Goal: Communication & Community: Answer question/provide support

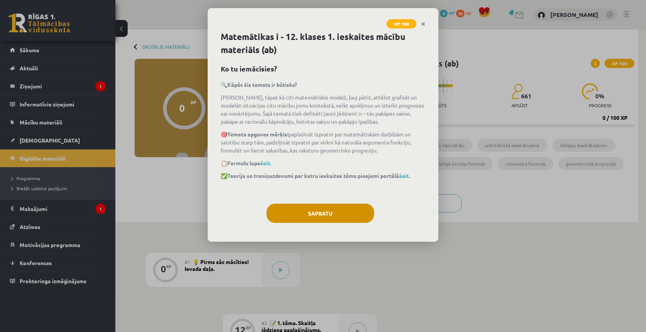
click at [321, 218] on button "Sapratu" at bounding box center [321, 213] width 108 height 19
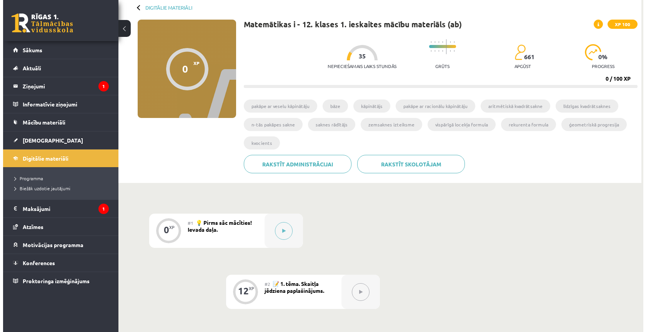
scroll to position [73, 0]
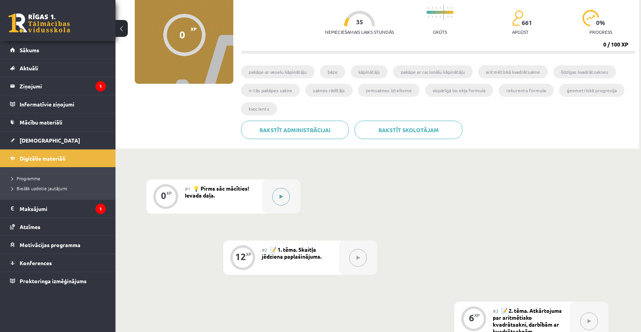
click at [285, 192] on button at bounding box center [281, 197] width 18 height 18
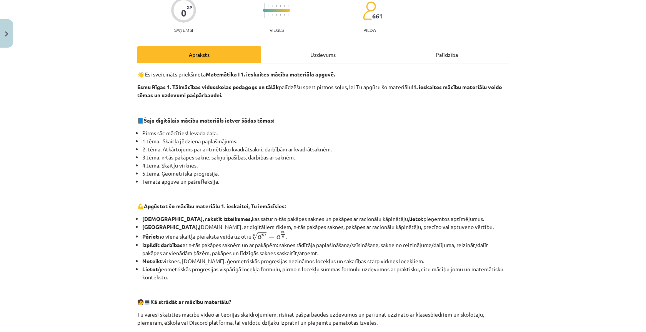
scroll to position [66, 0]
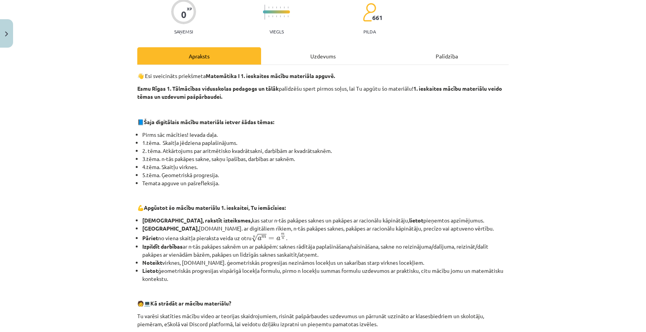
click at [322, 60] on div "Uzdevums" at bounding box center [323, 55] width 124 height 17
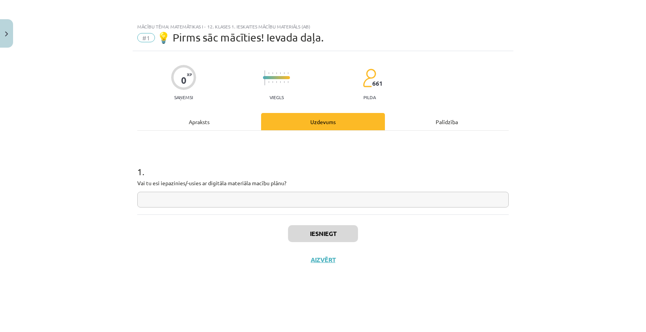
click at [432, 119] on div "Palīdzība" at bounding box center [447, 121] width 124 height 17
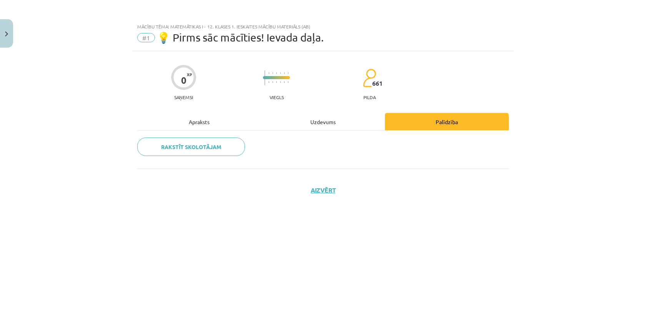
click at [233, 120] on div "Apraksts" at bounding box center [199, 121] width 124 height 17
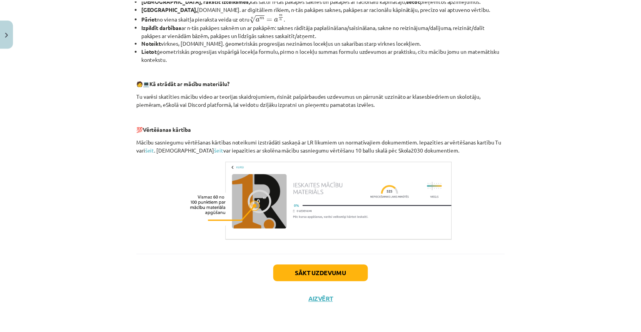
scroll to position [288, 0]
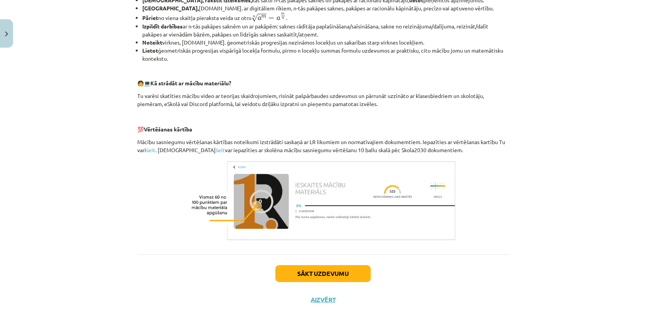
click at [336, 270] on button "Sākt uzdevumu" at bounding box center [323, 274] width 95 height 17
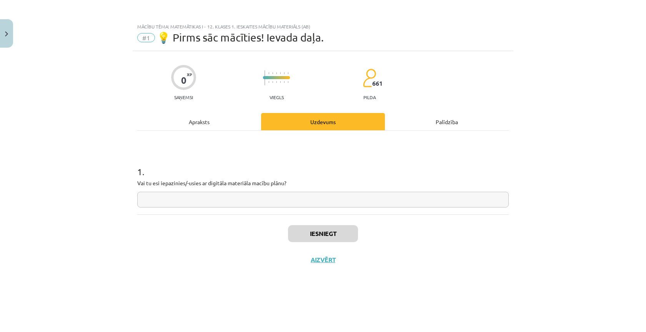
click at [5, 38] on button "Close" at bounding box center [6, 33] width 13 height 28
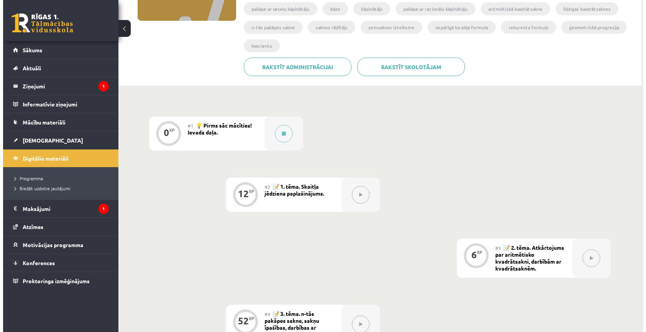
scroll to position [150, 0]
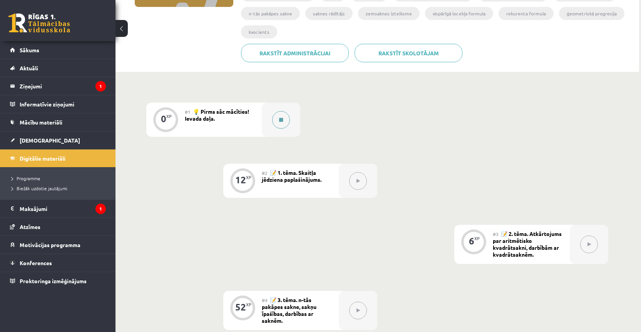
click at [282, 117] on button at bounding box center [281, 120] width 18 height 18
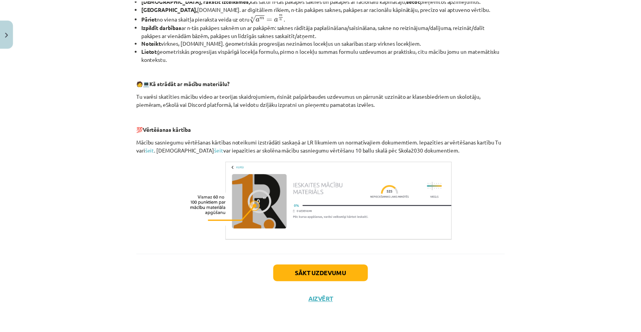
scroll to position [288, 0]
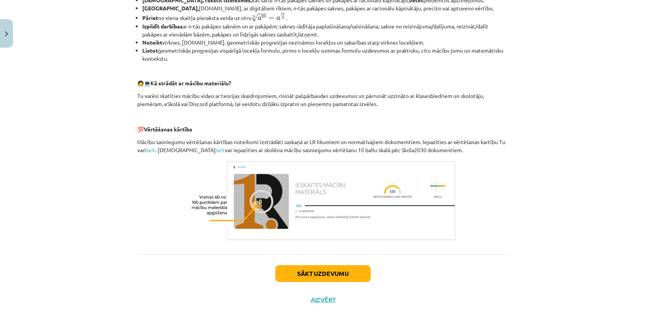
click at [297, 269] on button "Sākt uzdevumu" at bounding box center [323, 274] width 95 height 17
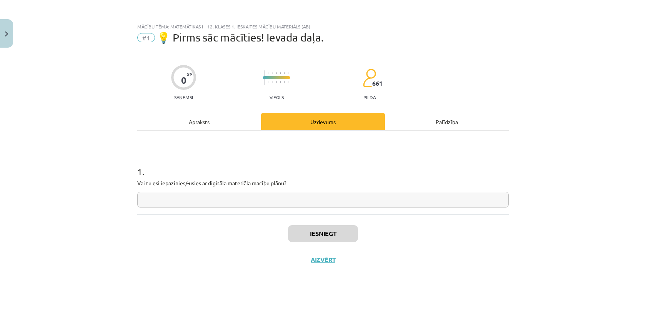
click at [10, 35] on button "Close" at bounding box center [6, 33] width 13 height 28
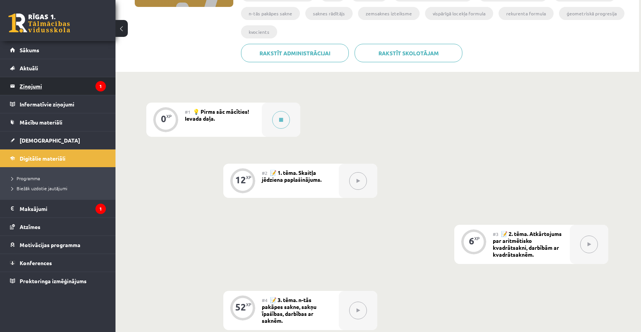
click at [30, 87] on legend "Ziņojumi 1" at bounding box center [63, 86] width 86 height 18
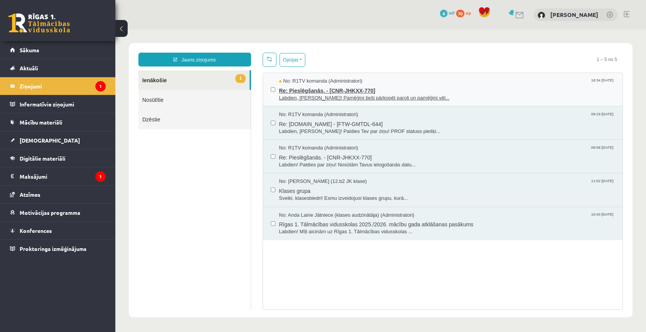
click at [397, 88] on span "Re: Pieslēgšanās. - [CNR-JHKXX-770]" at bounding box center [447, 90] width 336 height 10
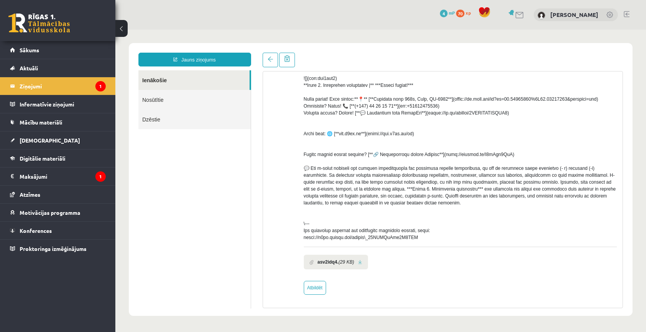
scroll to position [107, 0]
click at [224, 90] on link "Nosūtītie" at bounding box center [195, 100] width 112 height 20
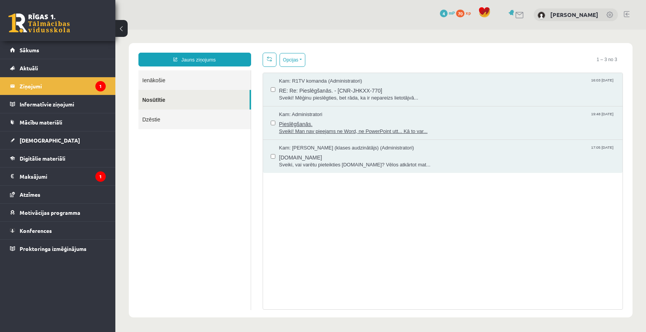
scroll to position [0, 0]
click at [216, 81] on link "Ienākošie" at bounding box center [195, 80] width 112 height 20
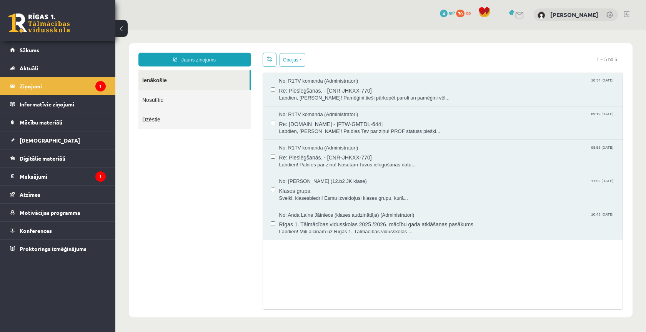
click at [449, 147] on div "No: R1TV komanda (Administratori) 08:58 [DATE]" at bounding box center [447, 148] width 336 height 7
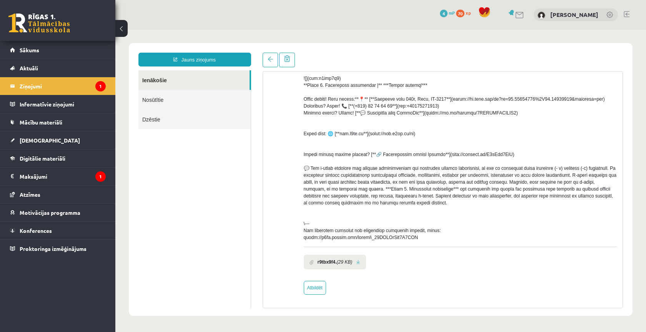
scroll to position [253, 0]
click at [316, 291] on link "Atbildēt" at bounding box center [315, 288] width 22 height 14
type input "**********"
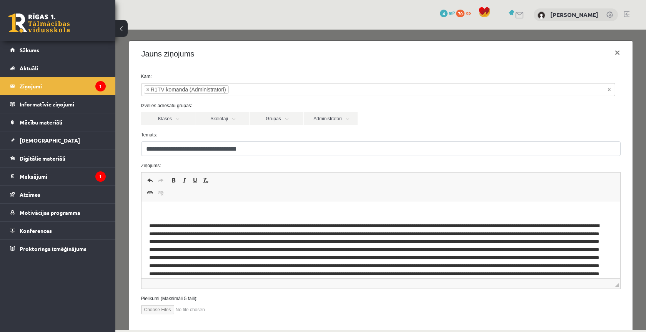
click at [196, 205] on html at bounding box center [380, 258] width 479 height 113
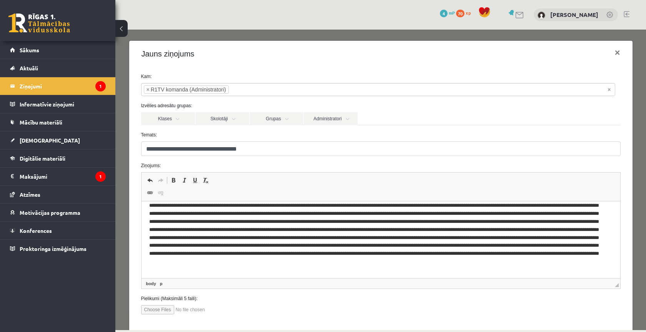
scroll to position [36, 0]
click at [159, 309] on input "file" at bounding box center [184, 310] width 87 height 9
type input "**********"
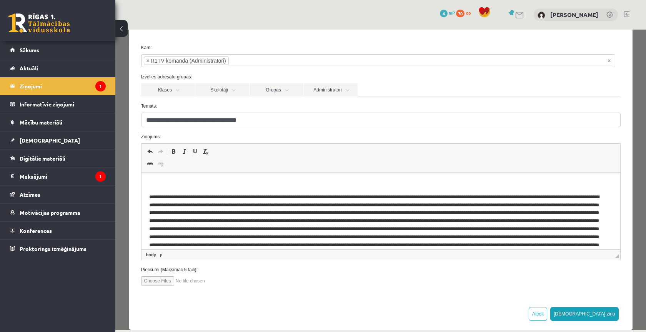
scroll to position [33, 0]
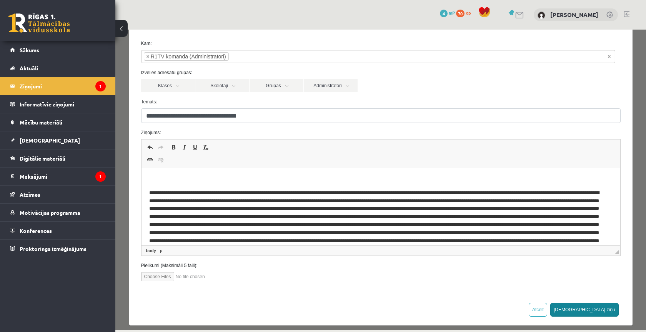
click at [600, 311] on button "[DEMOGRAPHIC_DATA] ziņu" at bounding box center [585, 310] width 68 height 14
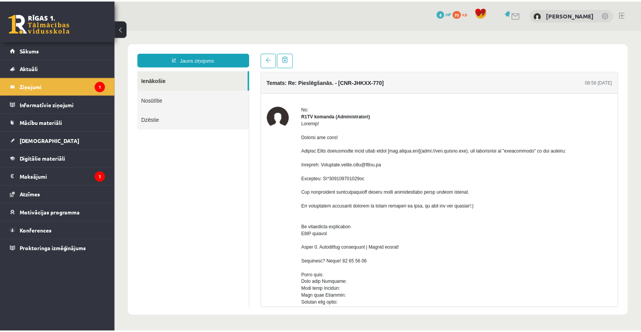
scroll to position [0, 0]
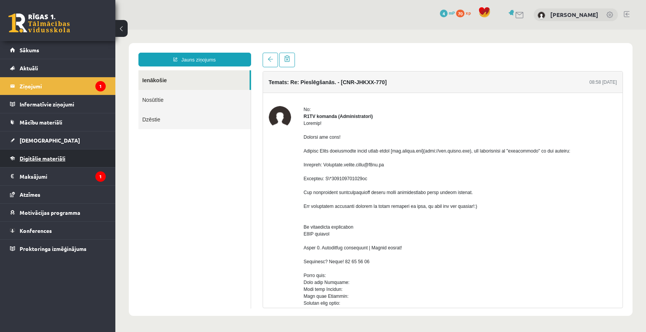
click at [39, 155] on link "Digitālie materiāli" at bounding box center [58, 159] width 96 height 18
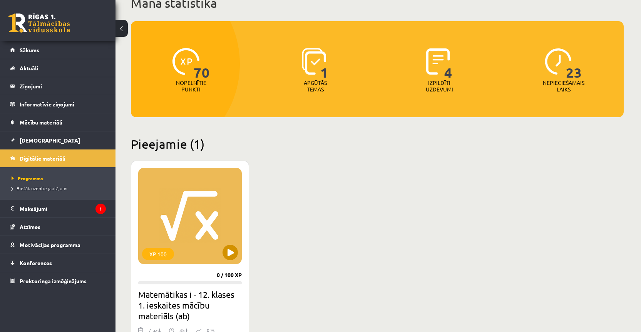
scroll to position [64, 0]
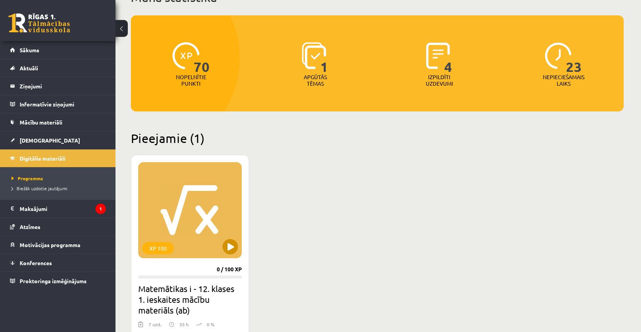
click at [212, 237] on div "XP 100" at bounding box center [190, 210] width 104 height 96
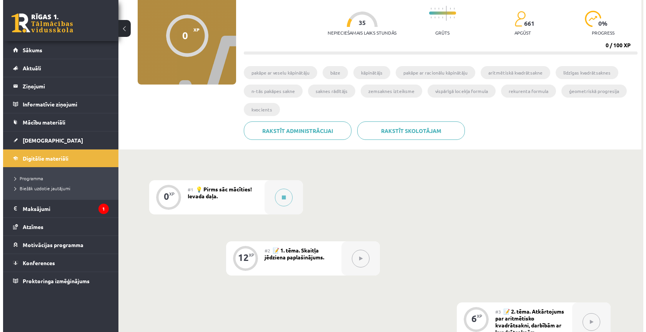
scroll to position [82, 0]
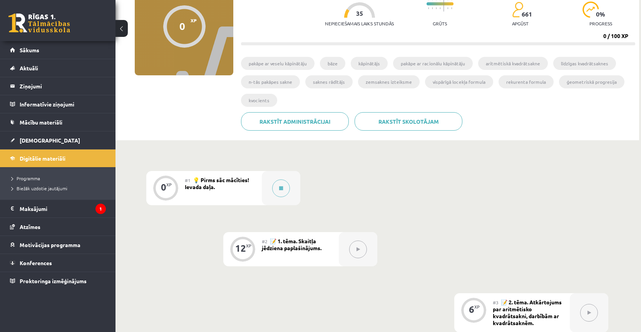
click at [351, 253] on button at bounding box center [358, 250] width 18 height 18
click at [279, 190] on icon at bounding box center [281, 188] width 4 height 5
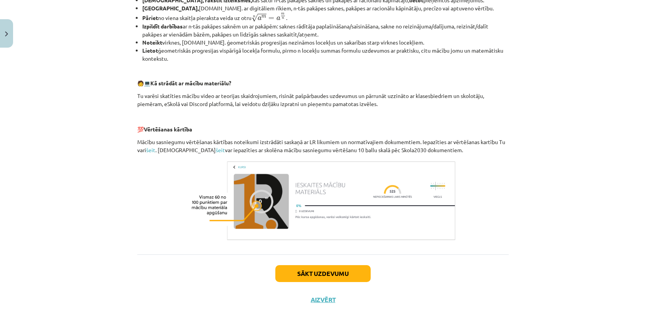
scroll to position [288, 0]
click at [265, 170] on img at bounding box center [323, 201] width 269 height 84
click at [320, 268] on button "Sākt uzdevumu" at bounding box center [323, 274] width 95 height 17
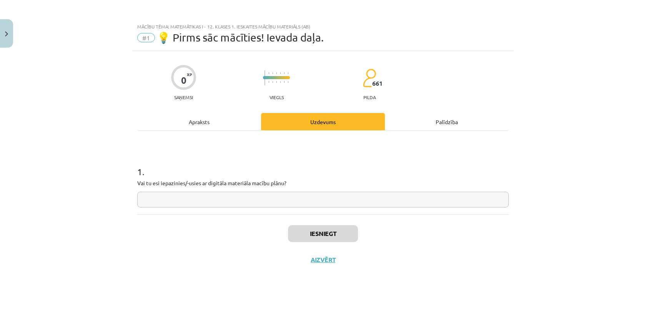
click at [200, 200] on input "text" at bounding box center [323, 200] width 372 height 16
type input "**"
click at [352, 230] on button "Iesniegt" at bounding box center [323, 233] width 70 height 17
click at [341, 266] on button "Nākamā nodarbība" at bounding box center [323, 265] width 75 height 18
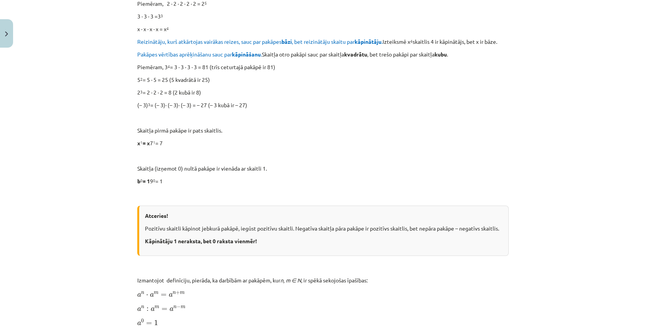
scroll to position [274, 0]
